Goal: Information Seeking & Learning: Learn about a topic

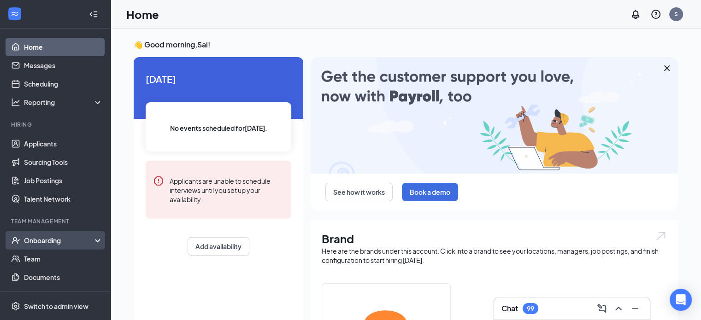
click at [45, 241] on div "Onboarding" at bounding box center [59, 240] width 71 height 9
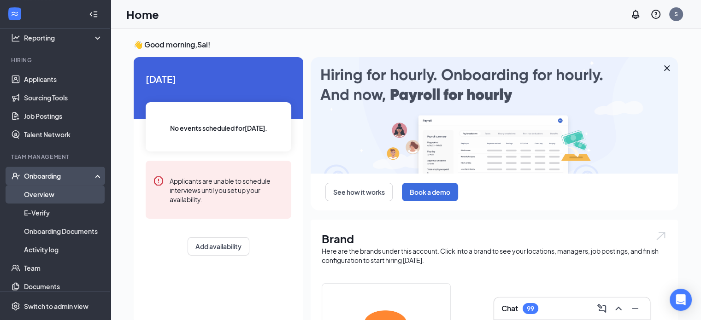
click at [44, 195] on link "Overview" at bounding box center [63, 194] width 79 height 18
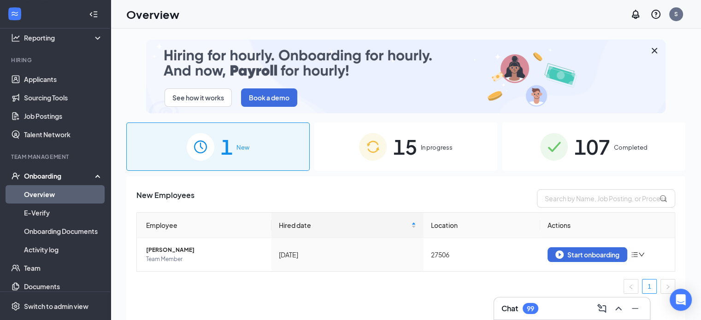
click at [603, 160] on span "107" at bounding box center [592, 147] width 36 height 32
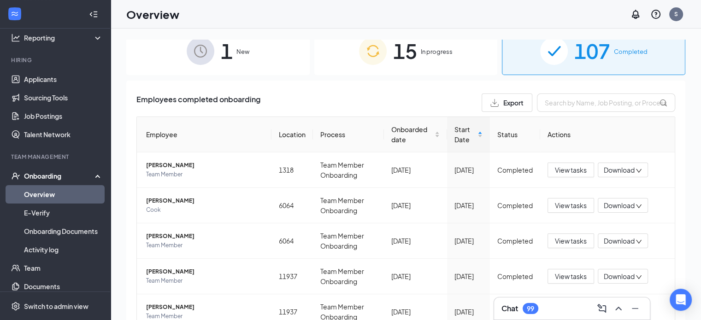
scroll to position [101, 0]
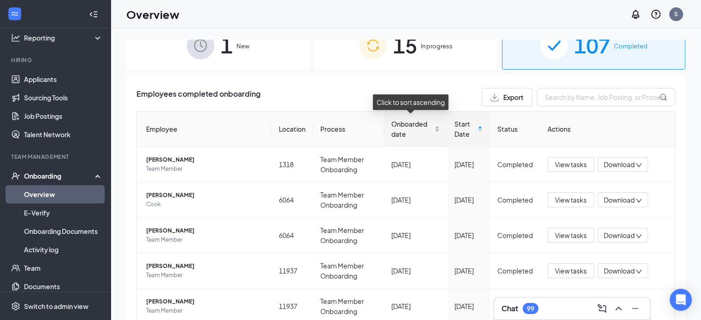
click at [403, 131] on span "Onboarded date" at bounding box center [411, 129] width 41 height 20
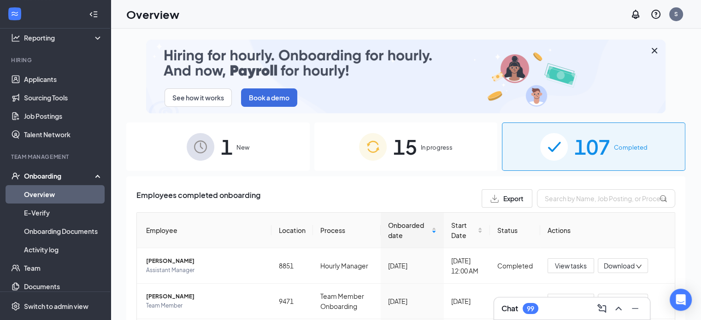
click at [491, 20] on div "Overview S" at bounding box center [406, 14] width 591 height 29
